Goal: Book appointment/travel/reservation

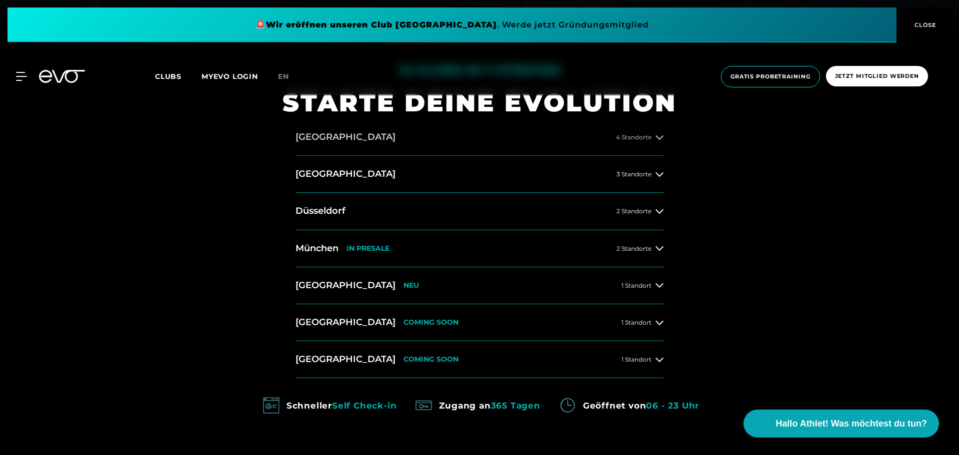
click at [561, 144] on button "[GEOGRAPHIC_DATA] 4 Standorte" at bounding box center [479, 137] width 368 height 37
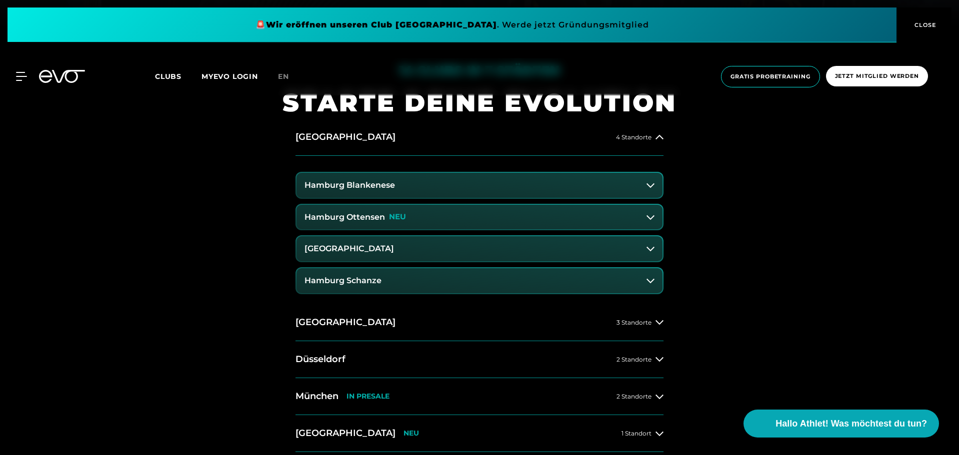
click at [513, 185] on button "Hamburg Blankenese" at bounding box center [479, 185] width 366 height 25
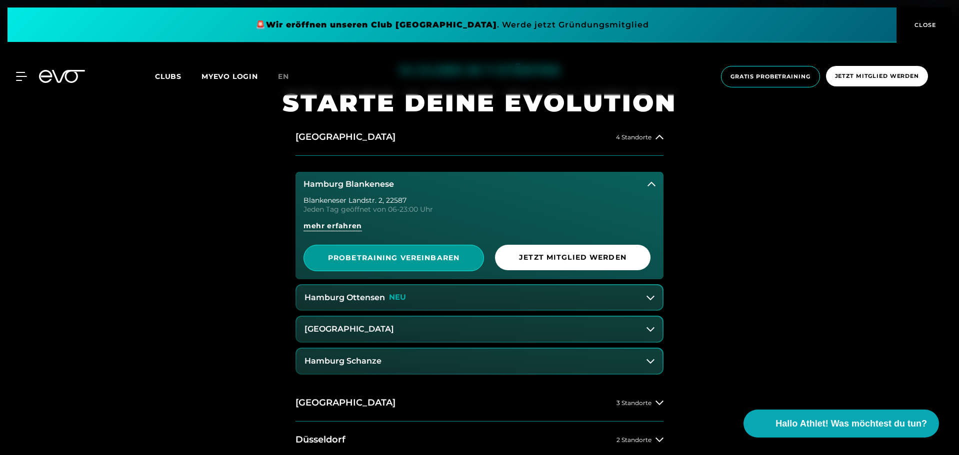
click at [377, 253] on span "PROBETRAINING VEREINBAREN" at bounding box center [393, 258] width 131 height 10
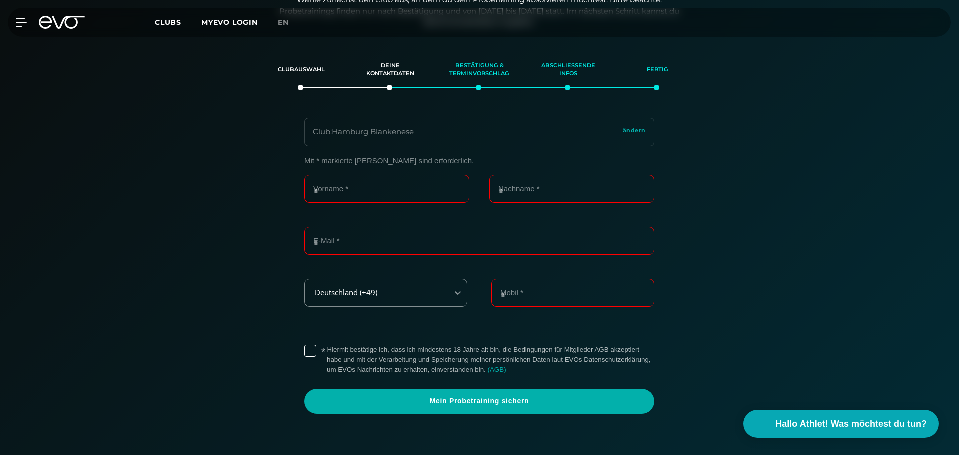
scroll to position [171, 0]
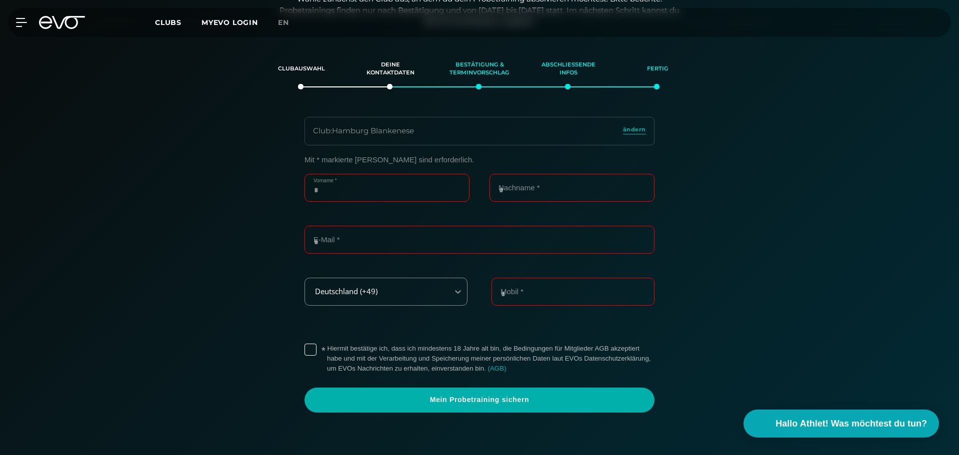
click at [403, 198] on input "Vorname *" at bounding box center [386, 188] width 165 height 28
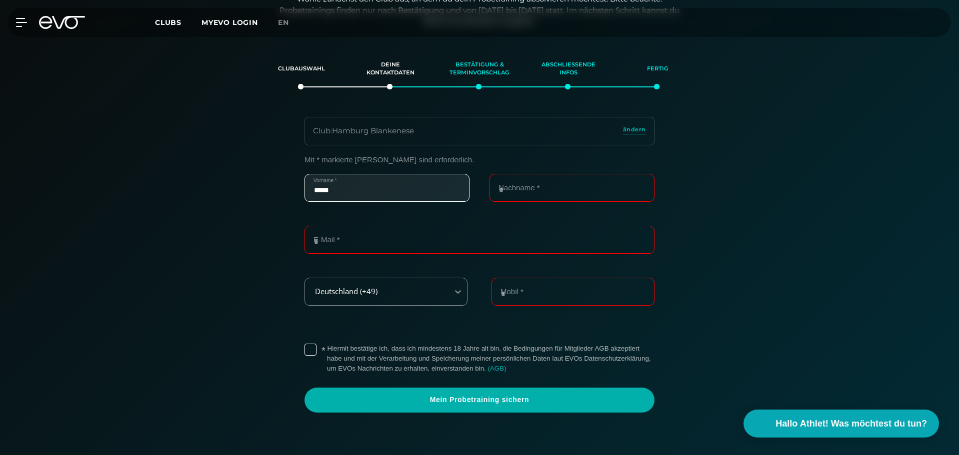
type input "*****"
click at [565, 187] on input "Nachname *" at bounding box center [571, 188] width 165 height 28
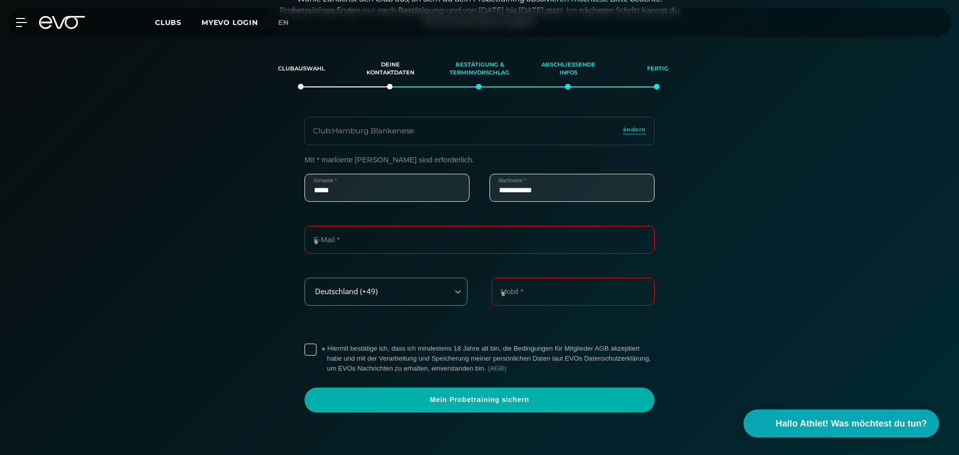
type input "**********"
click at [535, 228] on input "E-Mail *" at bounding box center [479, 240] width 350 height 28
type input "**********"
click at [605, 293] on input "Mobil *" at bounding box center [572, 292] width 163 height 28
type input "**********"
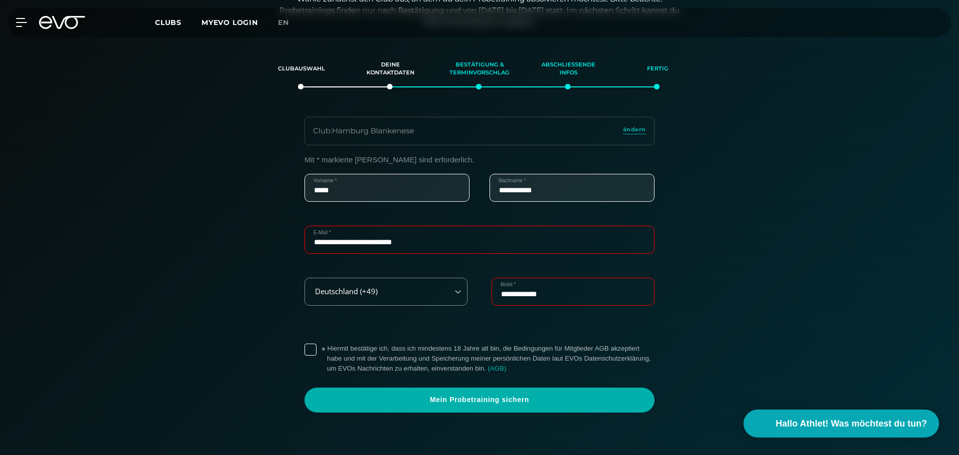
click at [327, 349] on label "* Hiermit bestätige ich, dass ich mindestens 18 Jahre alt bin, die Bedingungen …" at bounding box center [490, 359] width 327 height 30
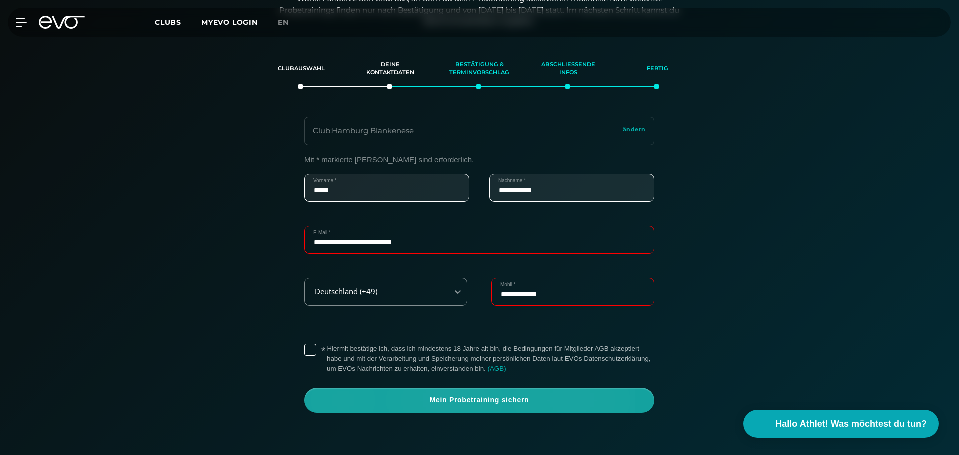
click at [407, 409] on span "Mein Probetraining sichern" at bounding box center [479, 400] width 350 height 25
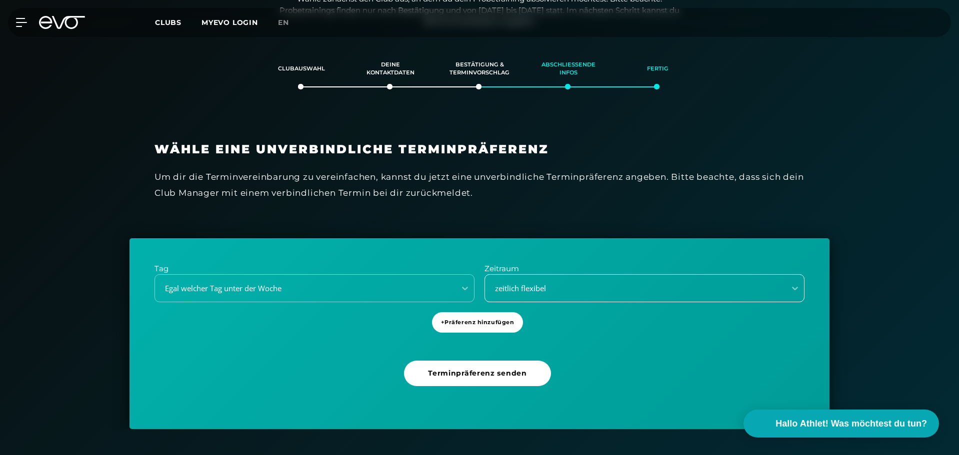
click at [552, 284] on div "zeitlich flexibel" at bounding box center [632, 288] width 292 height 11
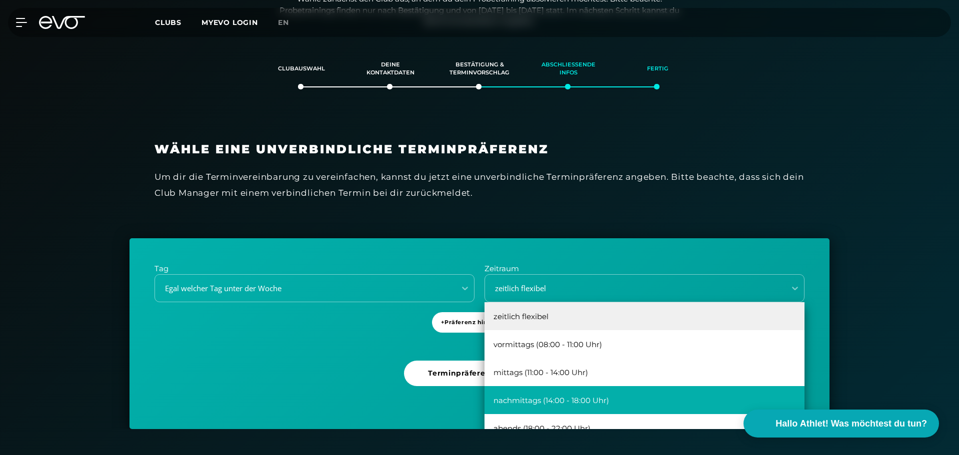
click at [546, 402] on div "nachmittags (14:00 - 18:00 Uhr)" at bounding box center [644, 400] width 320 height 28
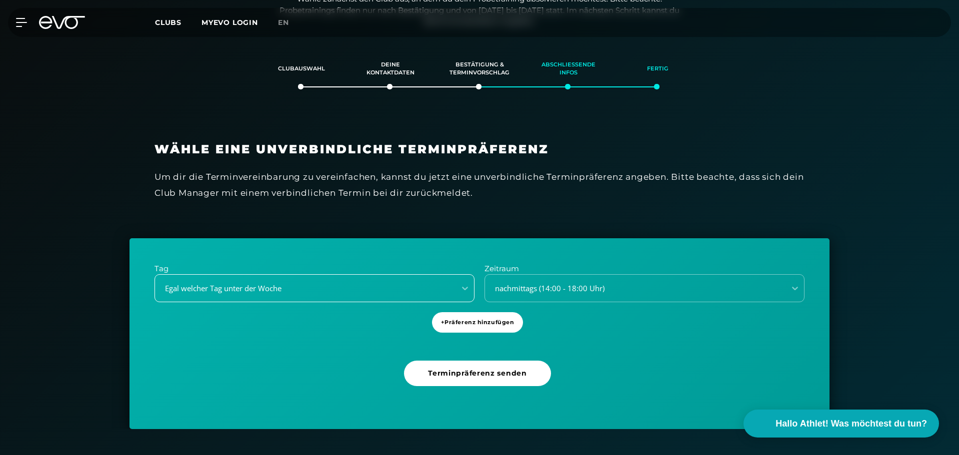
click at [299, 278] on div "Egal welcher Tag unter der Woche" at bounding box center [314, 288] width 320 height 28
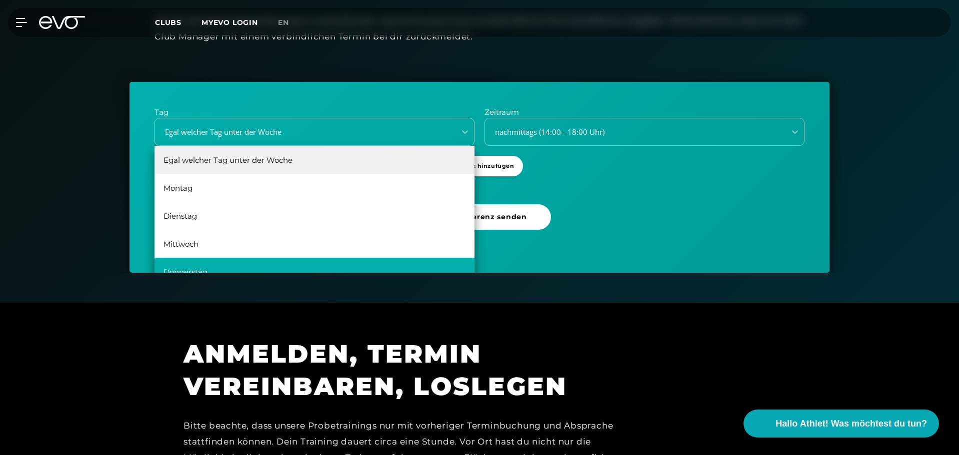
scroll to position [18, 0]
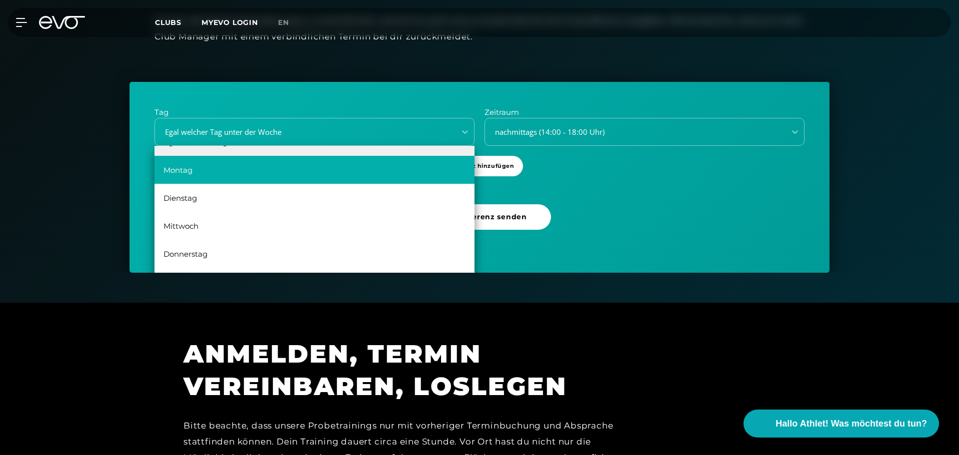
click at [310, 172] on div "Montag" at bounding box center [314, 170] width 320 height 28
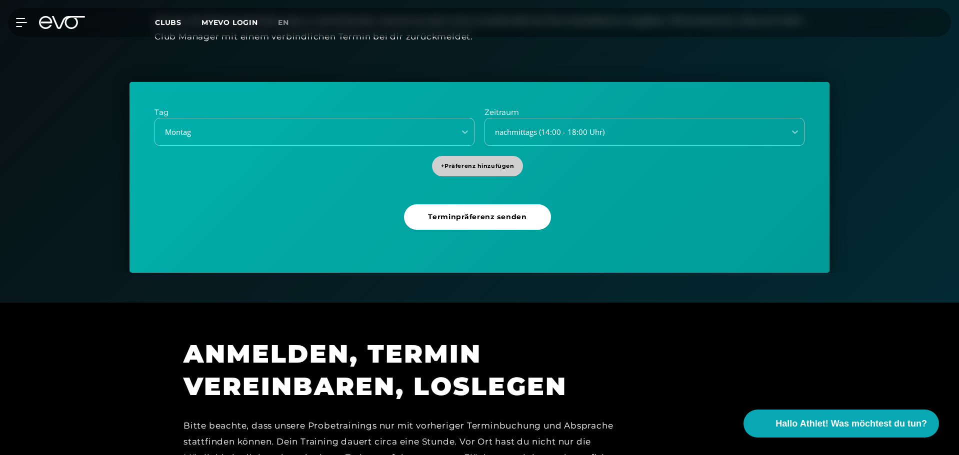
click at [488, 168] on span "+ Präferenz hinzufügen" at bounding box center [477, 166] width 73 height 8
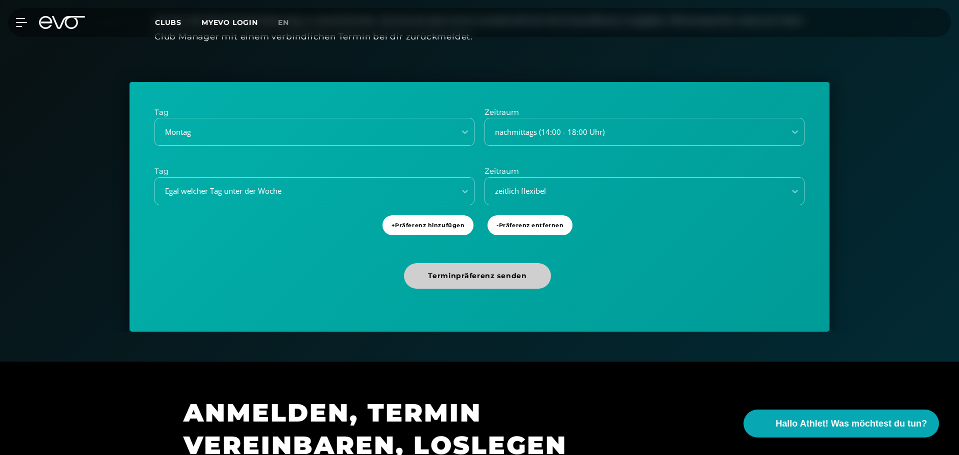
click at [486, 283] on span "Terminpräferenz senden" at bounding box center [477, 275] width 146 height 25
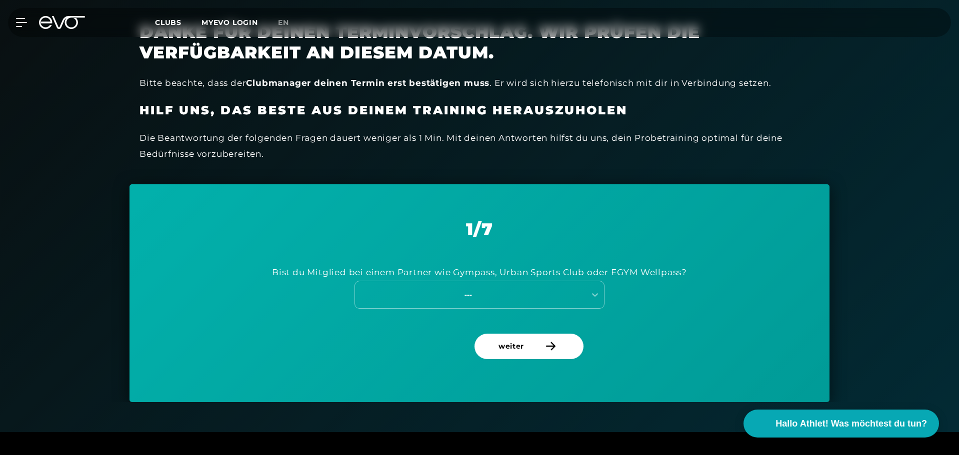
scroll to position [278, 0]
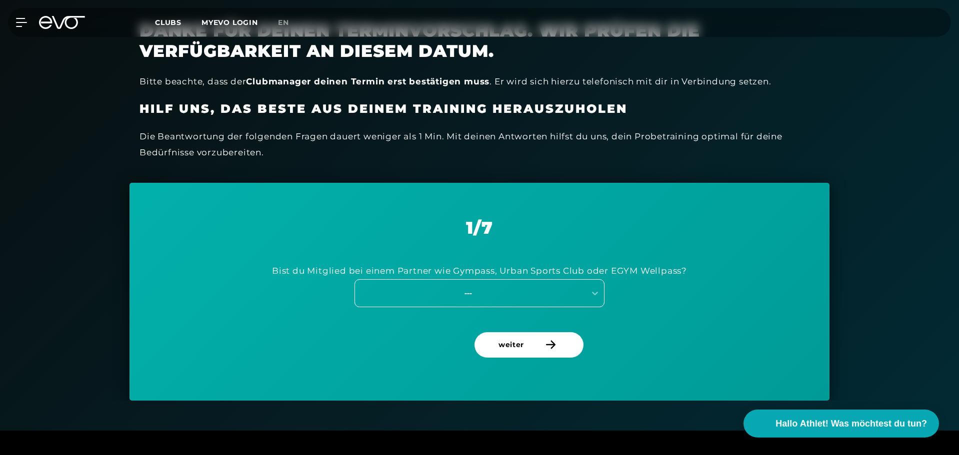
click at [453, 301] on div "---" at bounding box center [479, 293] width 250 height 28
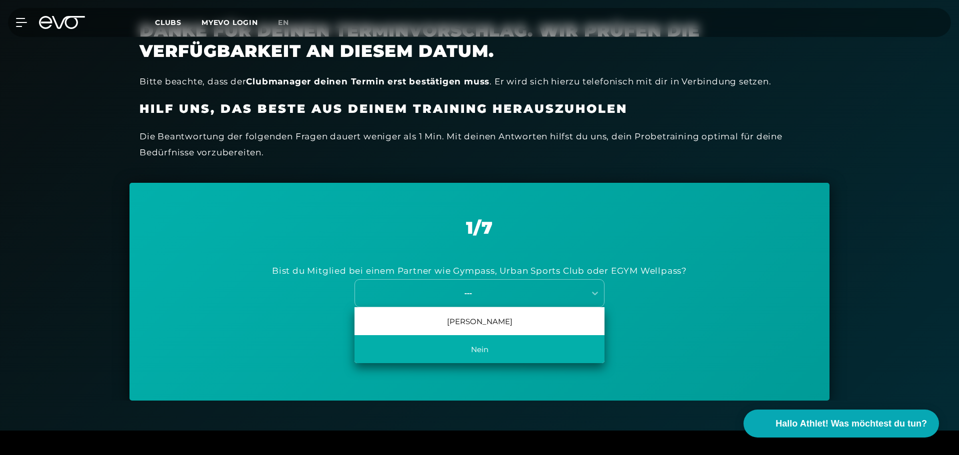
click at [441, 346] on div "Nein" at bounding box center [479, 349] width 250 height 28
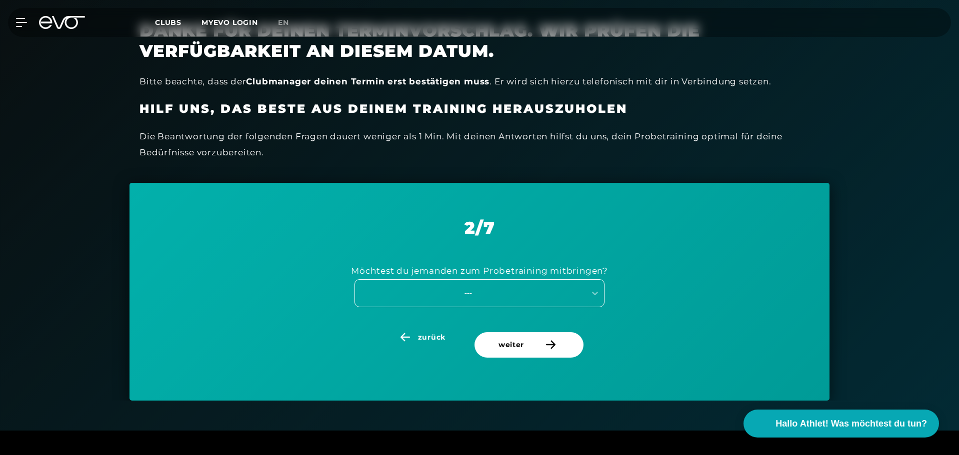
click at [501, 293] on div "---" at bounding box center [468, 292] width 224 height 11
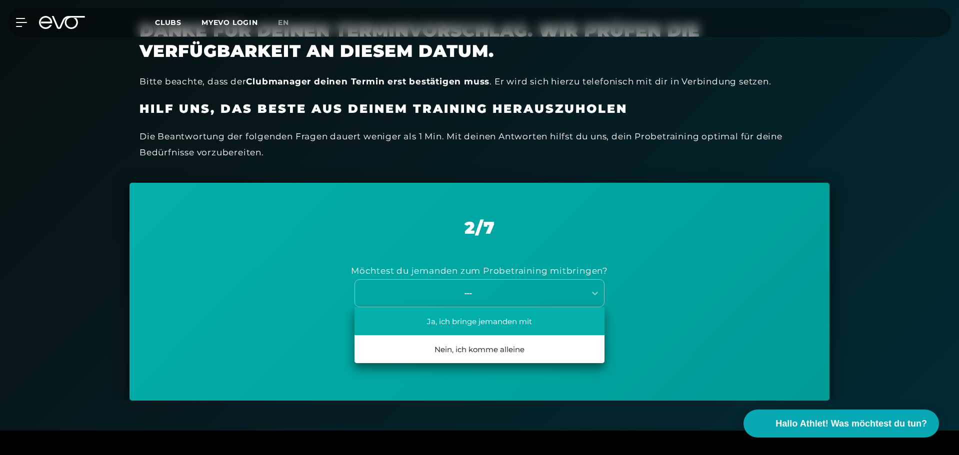
click at [503, 314] on div "Ja, ich bringe jemanden mit" at bounding box center [479, 321] width 250 height 28
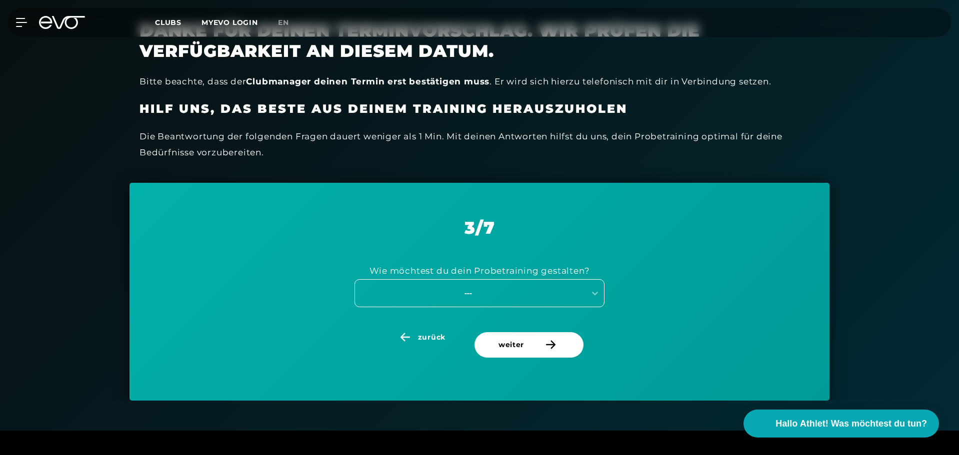
click at [518, 294] on div "---" at bounding box center [468, 292] width 224 height 11
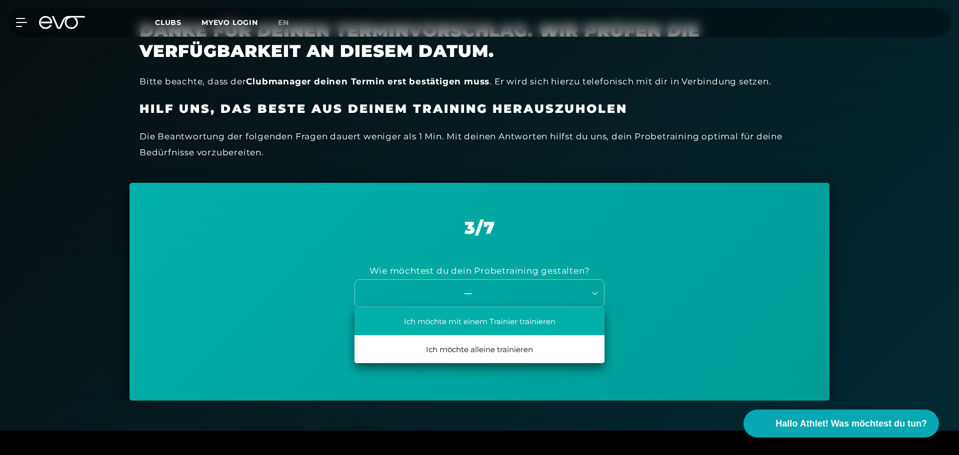
click at [501, 332] on div "Ich möchte mit einem Trainier trainieren" at bounding box center [479, 321] width 250 height 28
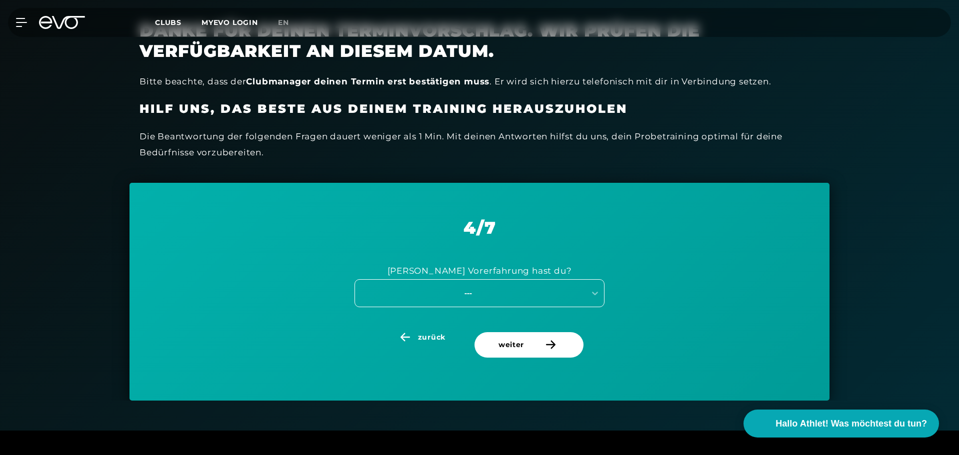
click at [514, 294] on div "---" at bounding box center [468, 292] width 224 height 11
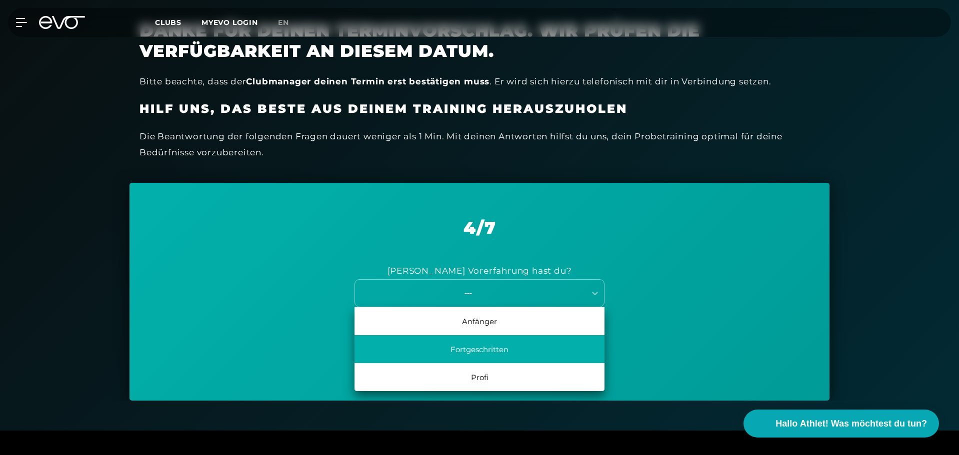
click at [518, 345] on div "Fortgeschritten" at bounding box center [479, 349] width 250 height 28
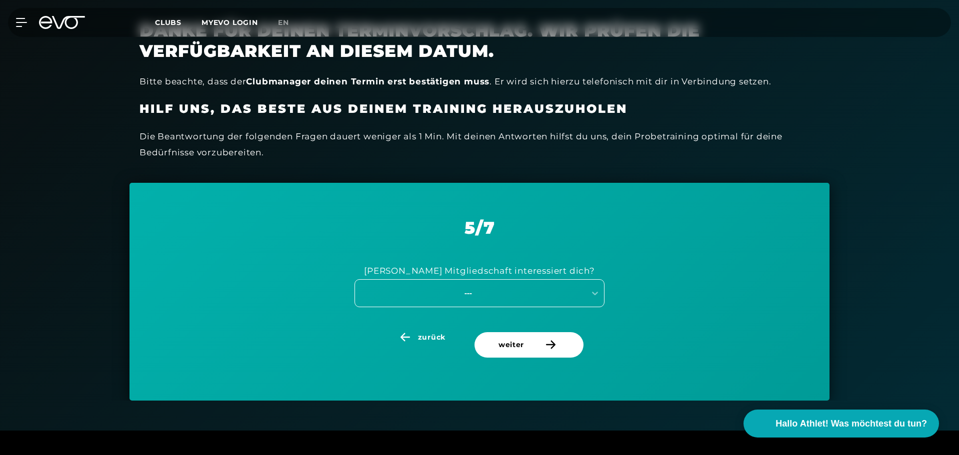
click at [533, 283] on div "---" at bounding box center [479, 293] width 250 height 28
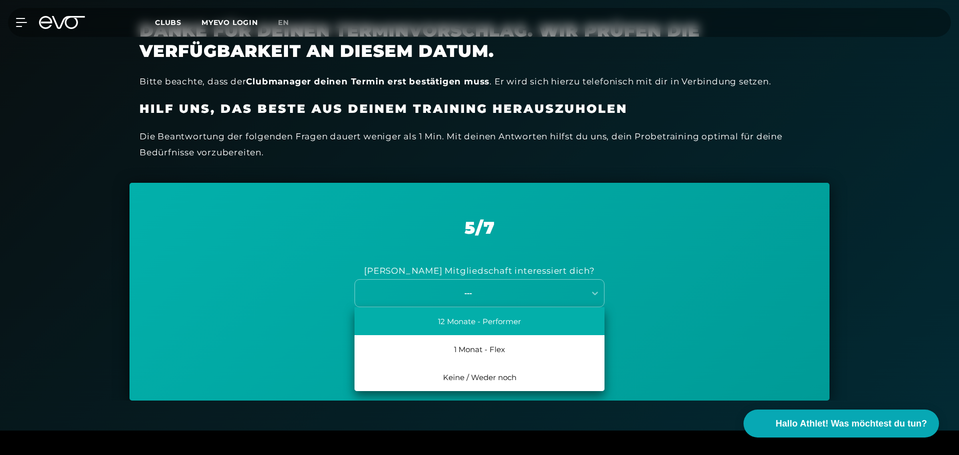
click at [519, 331] on div "12 Monate - Performer" at bounding box center [479, 321] width 250 height 28
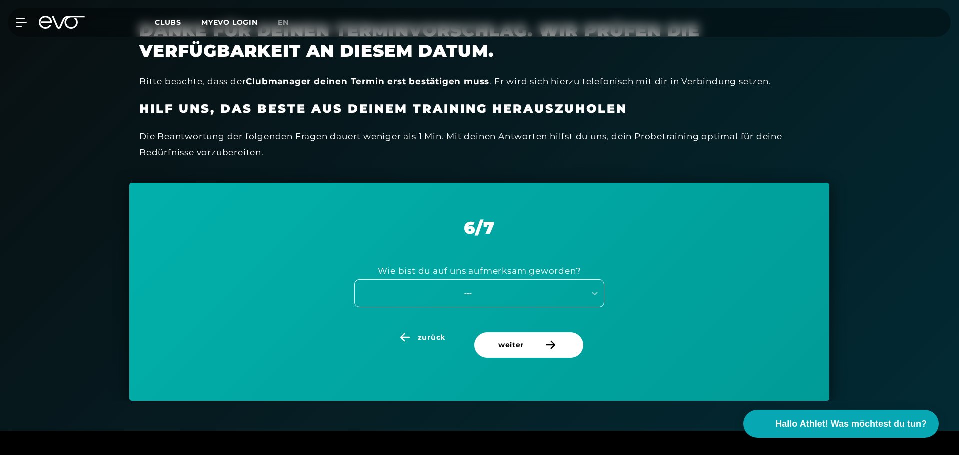
click at [489, 294] on div "---" at bounding box center [468, 292] width 224 height 11
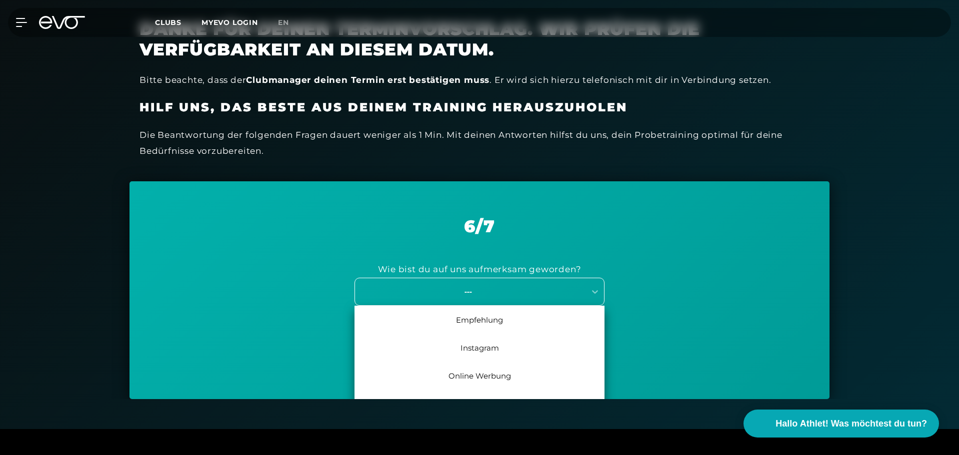
scroll to position [280, 0]
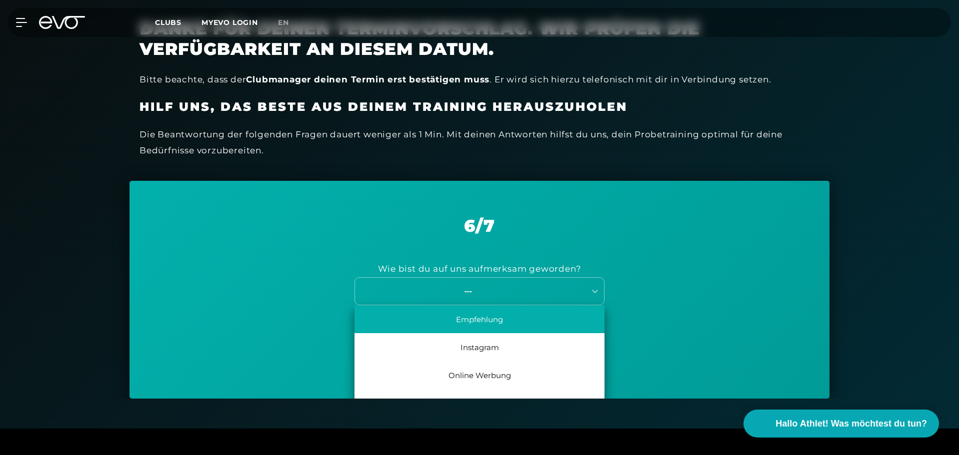
click at [485, 327] on div "Empfehlung" at bounding box center [479, 319] width 250 height 28
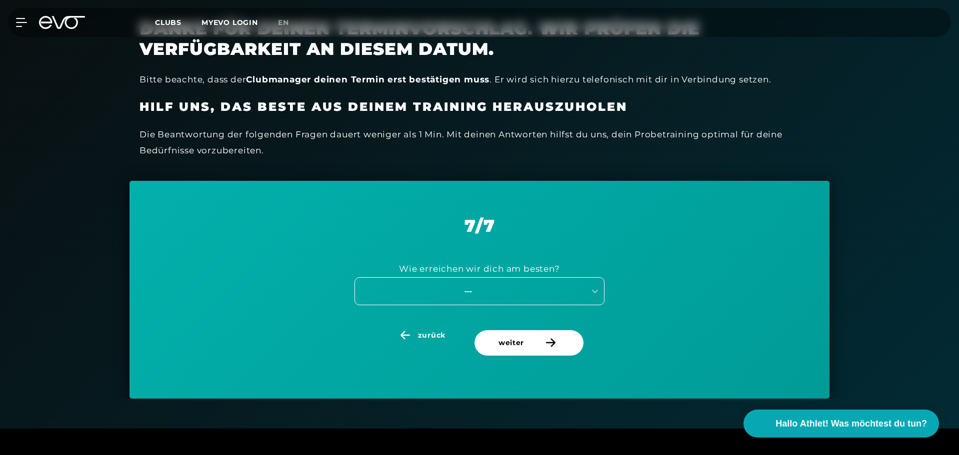
click at [516, 291] on div "---" at bounding box center [468, 290] width 224 height 11
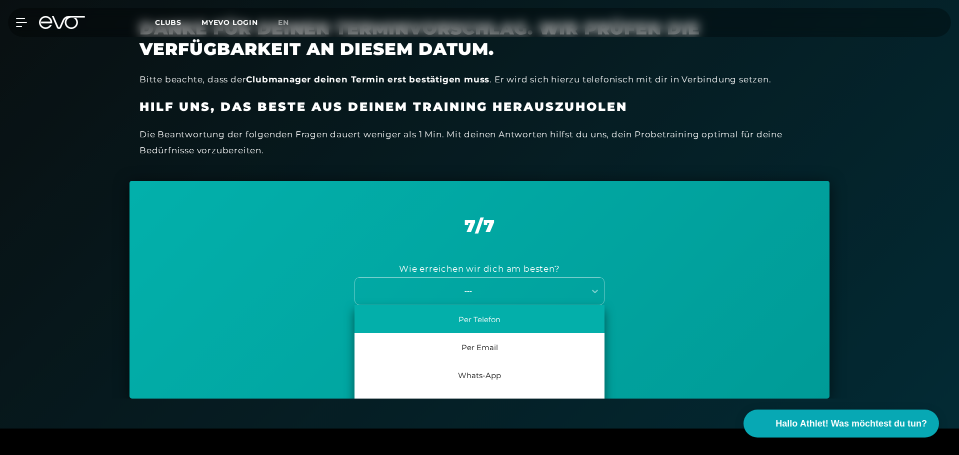
click at [505, 317] on div "Per Telefon" at bounding box center [479, 319] width 250 height 28
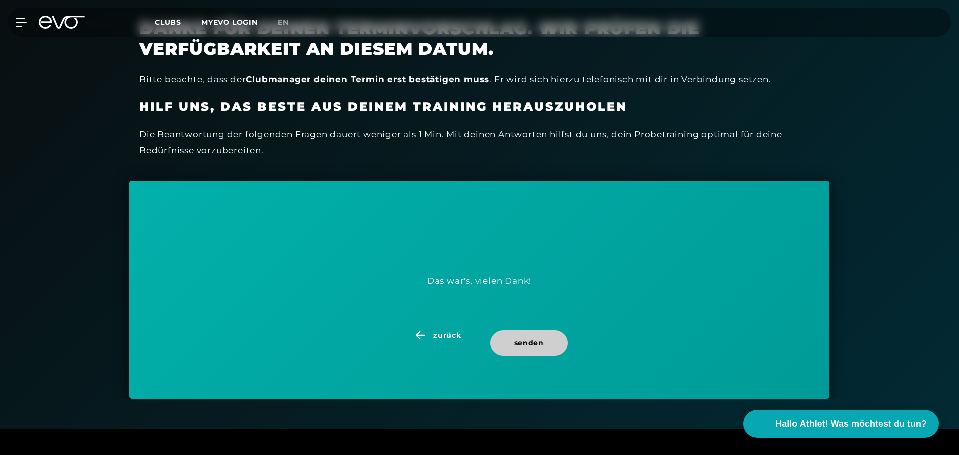
click at [530, 350] on span "senden" at bounding box center [528, 342] width 77 height 25
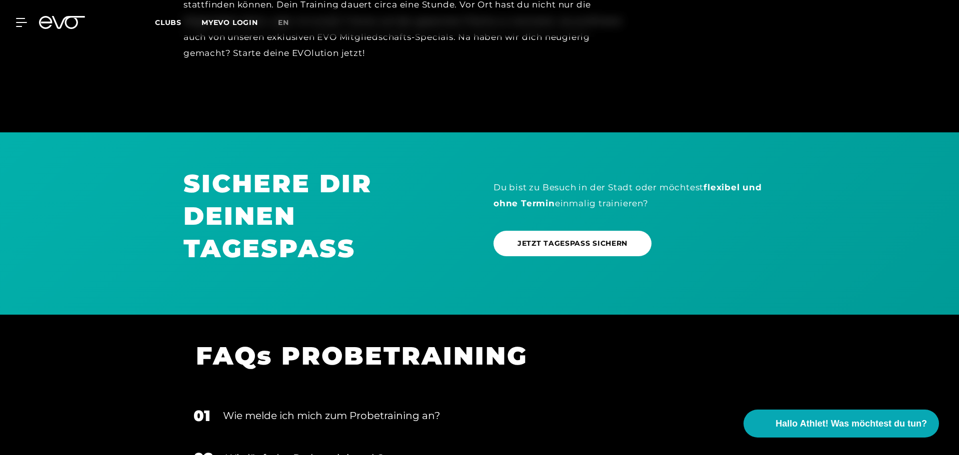
scroll to position [721, 0]
